Goal: Task Accomplishment & Management: Use online tool/utility

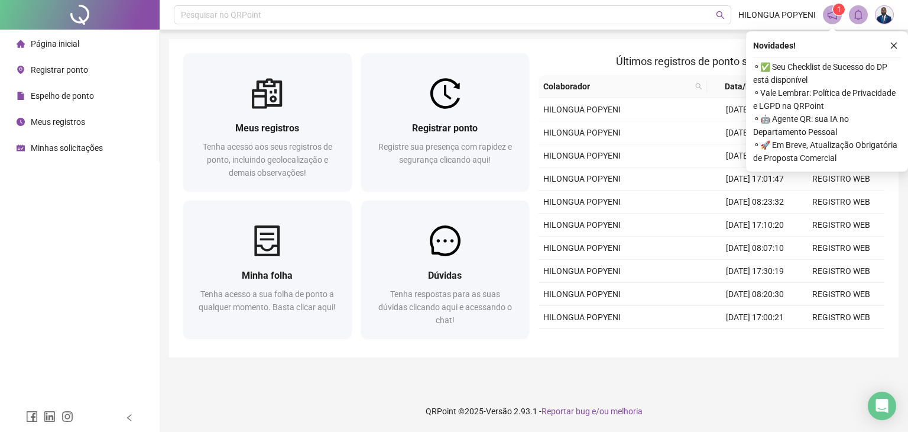
click at [66, 66] on span "Registrar ponto" at bounding box center [59, 69] width 57 height 9
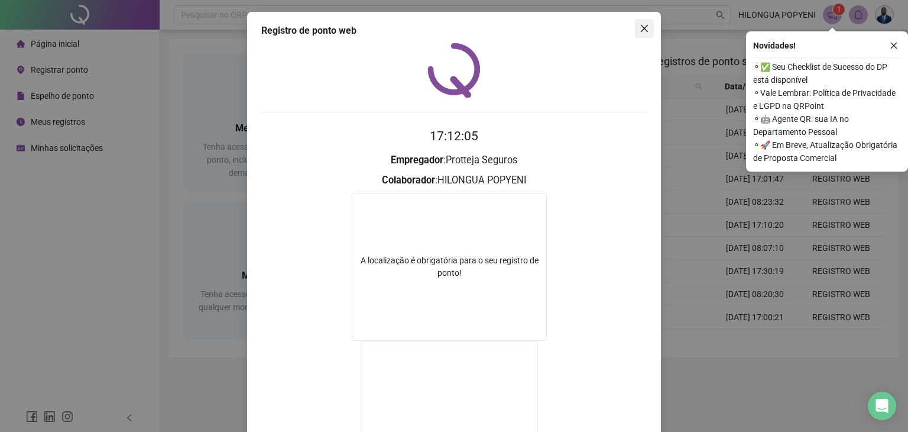
click at [641, 31] on icon "close" at bounding box center [644, 28] width 7 height 7
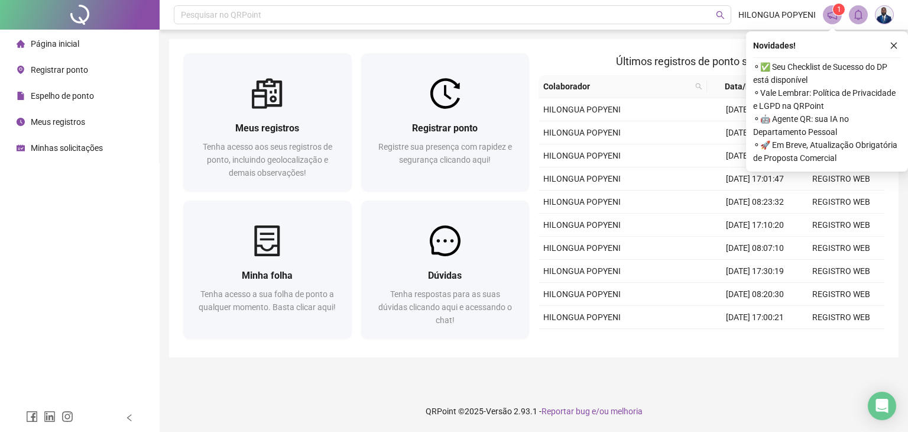
click at [59, 65] on span "Registrar ponto" at bounding box center [59, 69] width 57 height 9
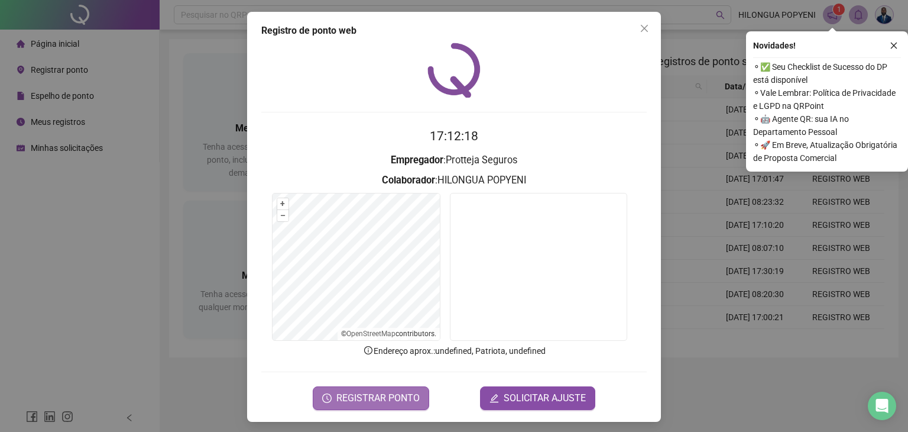
click at [355, 402] on span "REGISTRAR PONTO" at bounding box center [377, 398] width 83 height 14
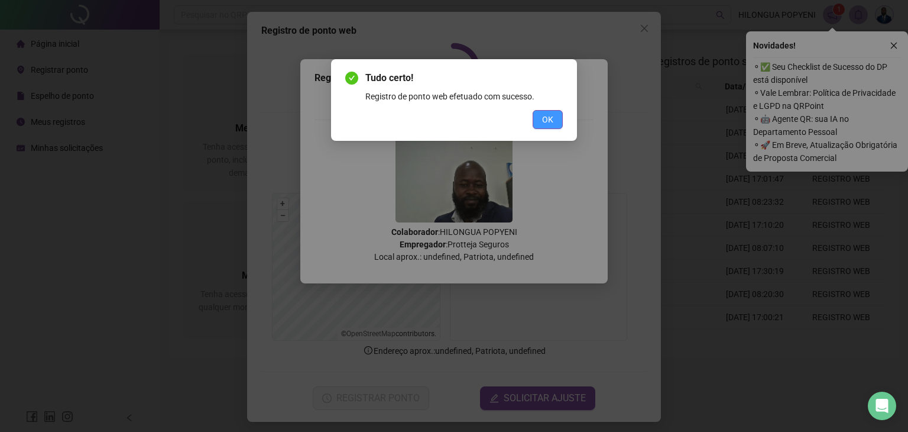
click at [546, 124] on span "OK" at bounding box center [547, 119] width 11 height 13
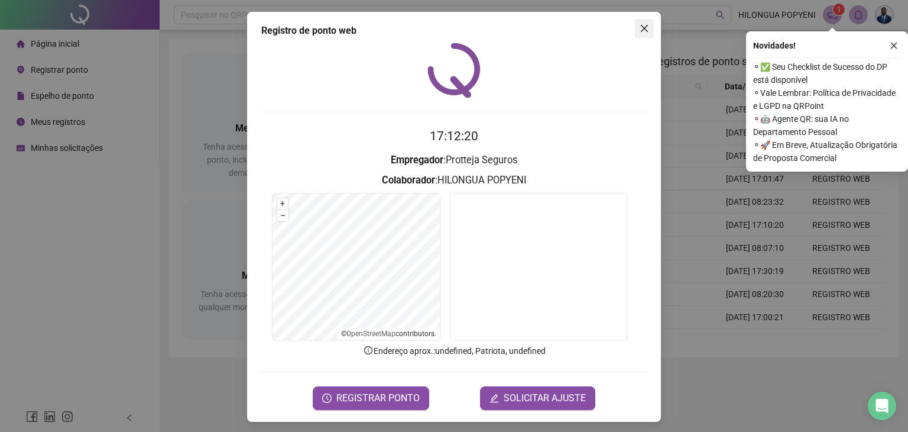
click at [639, 34] on button "Close" at bounding box center [644, 28] width 19 height 19
